Goal: Information Seeking & Learning: Learn about a topic

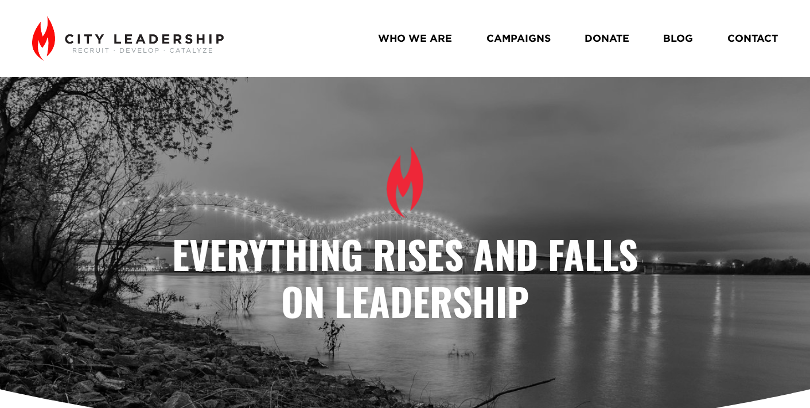
click at [678, 44] on link "BLOG" at bounding box center [678, 39] width 30 height 20
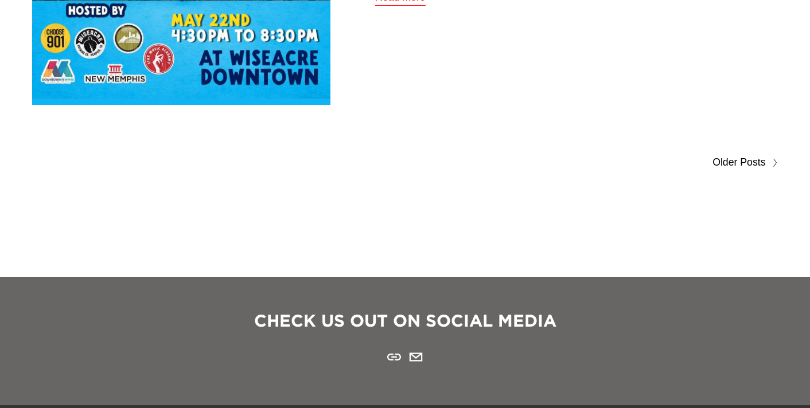
scroll to position [6297, 0]
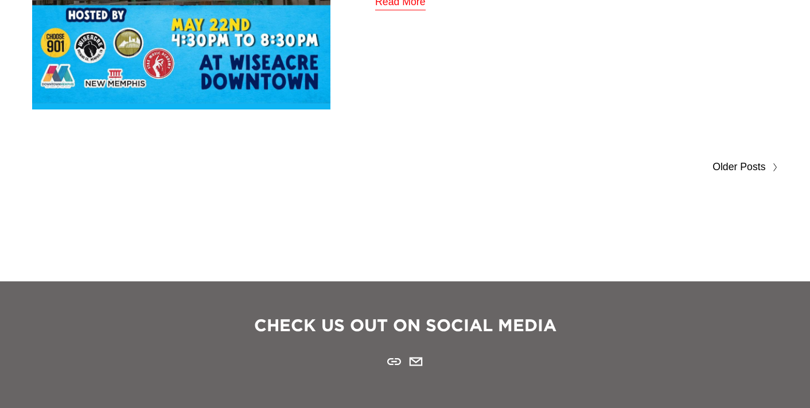
click at [737, 166] on span "Older Posts" at bounding box center [738, 167] width 53 height 18
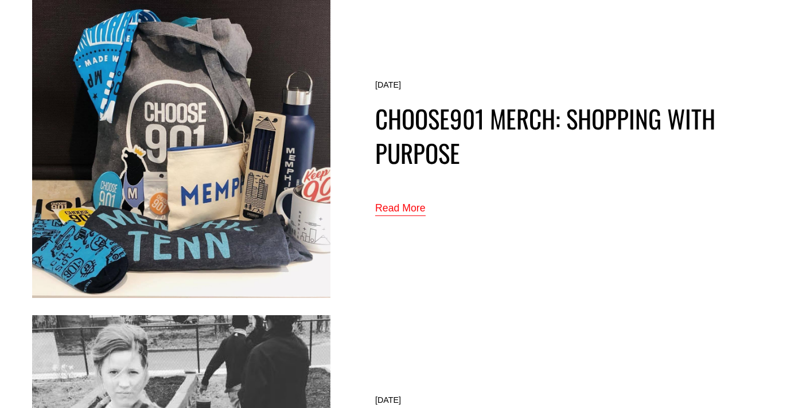
scroll to position [5781, 0]
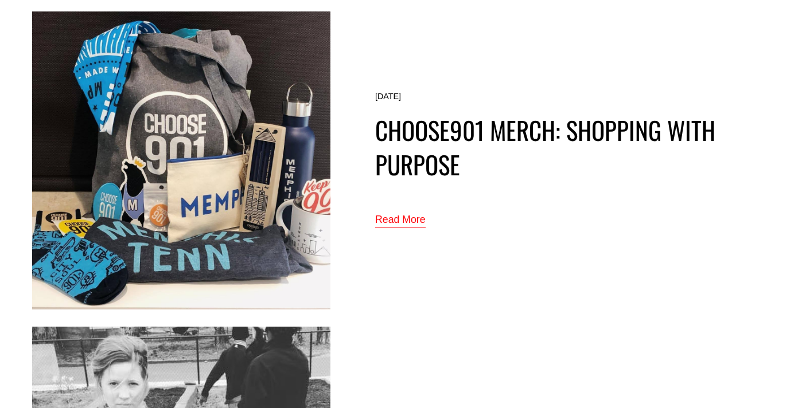
click at [396, 216] on link "Read More" at bounding box center [400, 220] width 50 height 19
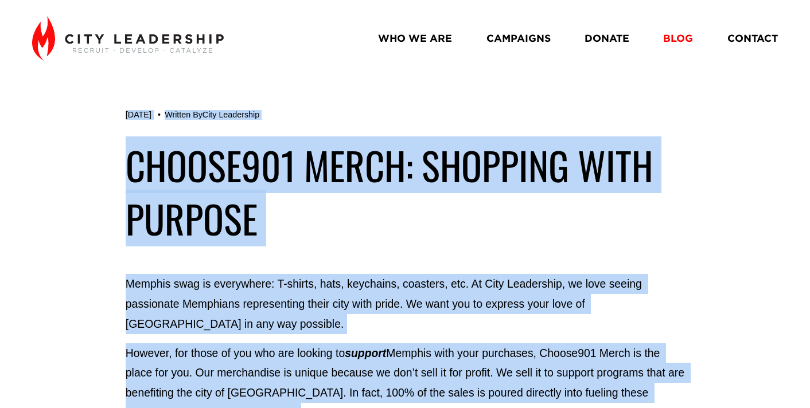
drag, startPoint x: 306, startPoint y: 285, endPoint x: 108, endPoint y: 185, distance: 221.8
copy div "Loremi598 Dolor: Sitametc Adip Elitsed Doe 60 Tempori Ut Labo Etdolorema Aliqua…"
